Goal: Information Seeking & Learning: Find specific fact

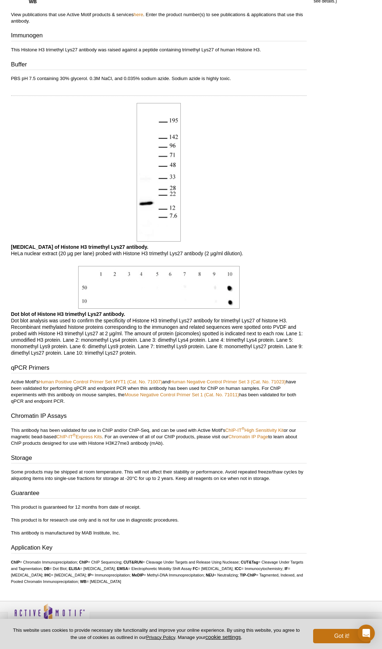
scroll to position [377, 0]
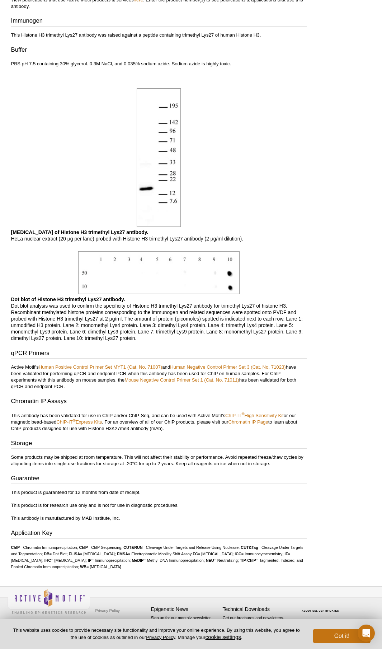
click at [273, 256] on div at bounding box center [159, 273] width 296 height 46
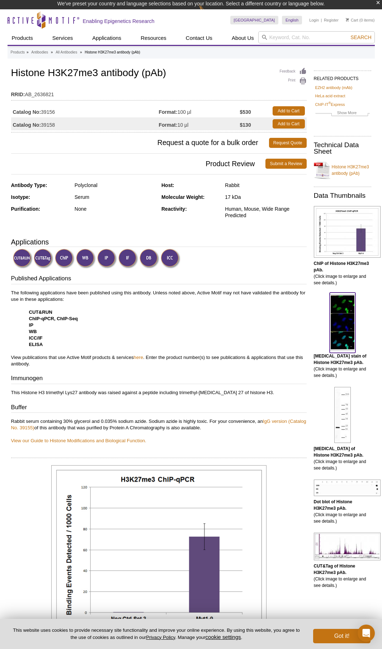
click at [339, 320] on img at bounding box center [343, 322] width 26 height 56
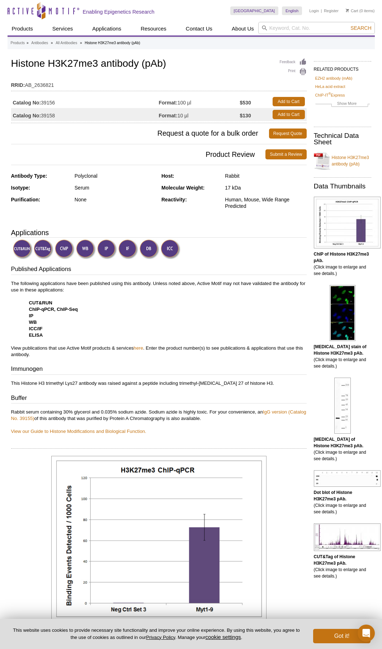
click at [153, 148] on h3 "Product Review Submit a Review" at bounding box center [159, 154] width 296 height 17
click at [293, 24] on input "search" at bounding box center [317, 28] width 117 height 12
drag, startPoint x: 47, startPoint y: 64, endPoint x: 97, endPoint y: 65, distance: 50.3
click at [97, 65] on h1 "Histone H3K27me3 antibody (pAb)" at bounding box center [159, 64] width 296 height 12
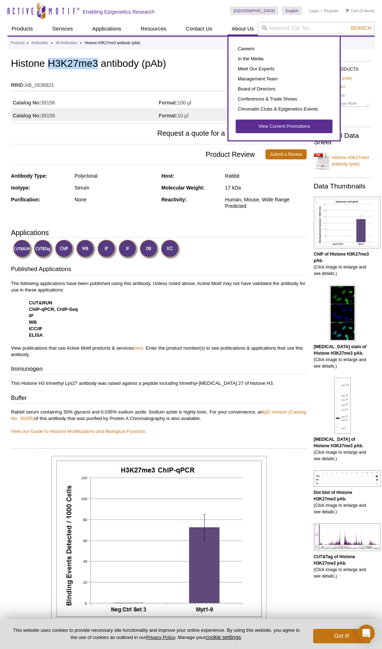
copy h1 "H3K27me3"
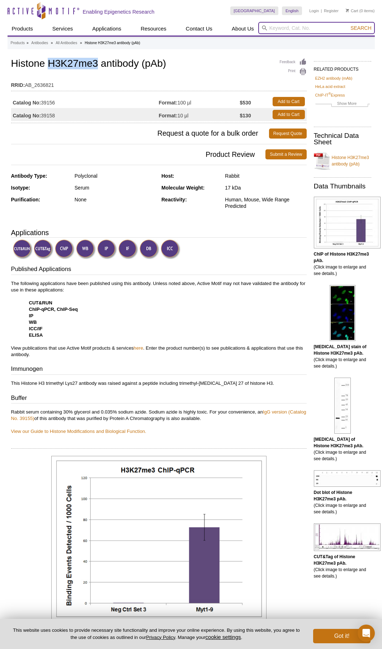
click at [310, 25] on input "search" at bounding box center [317, 28] width 117 height 12
paste input "H3K27me3"
type input "H3K27me3"
click at [349, 25] on button "Search" at bounding box center [361, 28] width 25 height 6
